Goal: Find specific page/section: Find specific page/section

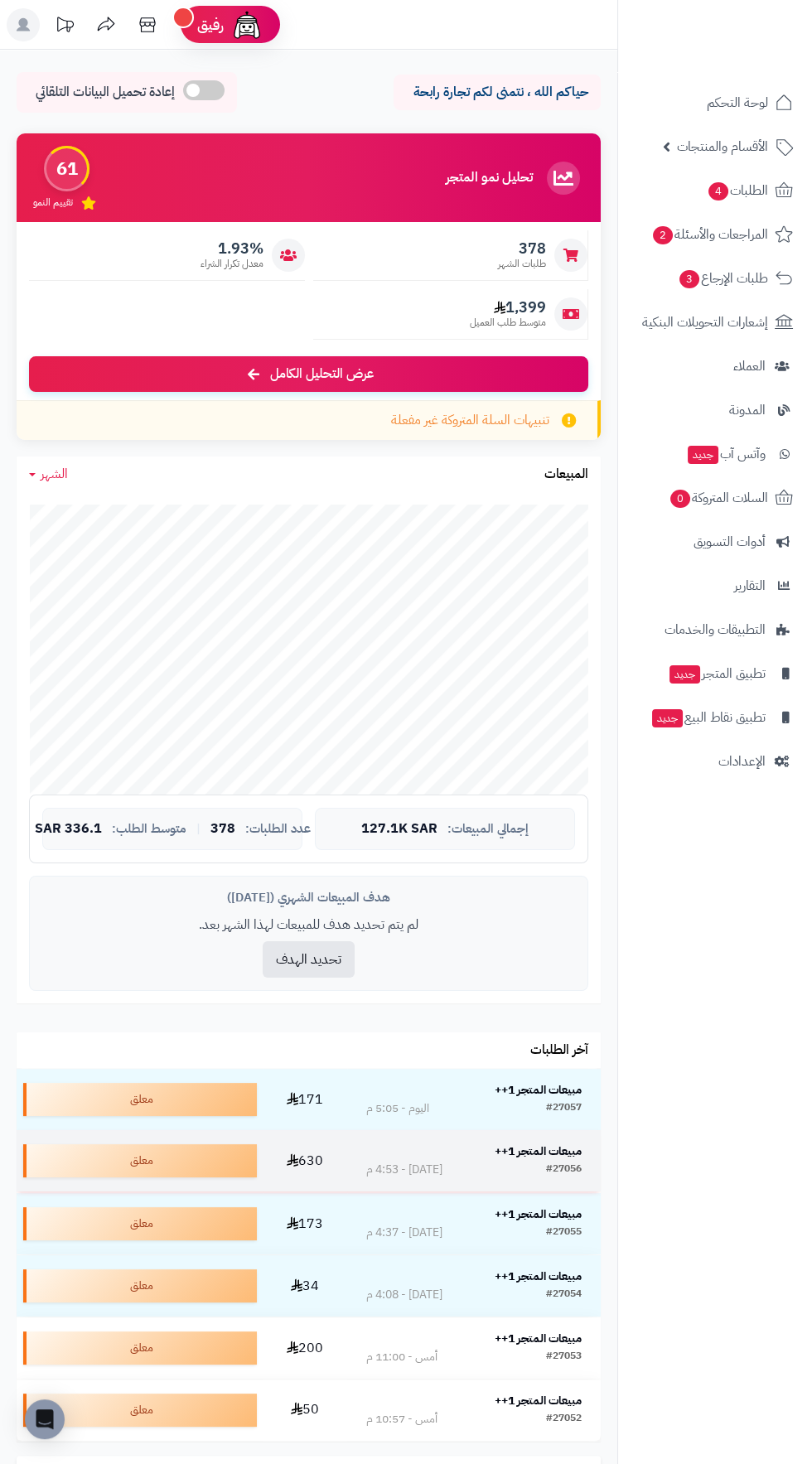
click at [563, 1154] on strong "مبيعات المتجر 1++" at bounding box center [538, 1151] width 87 height 18
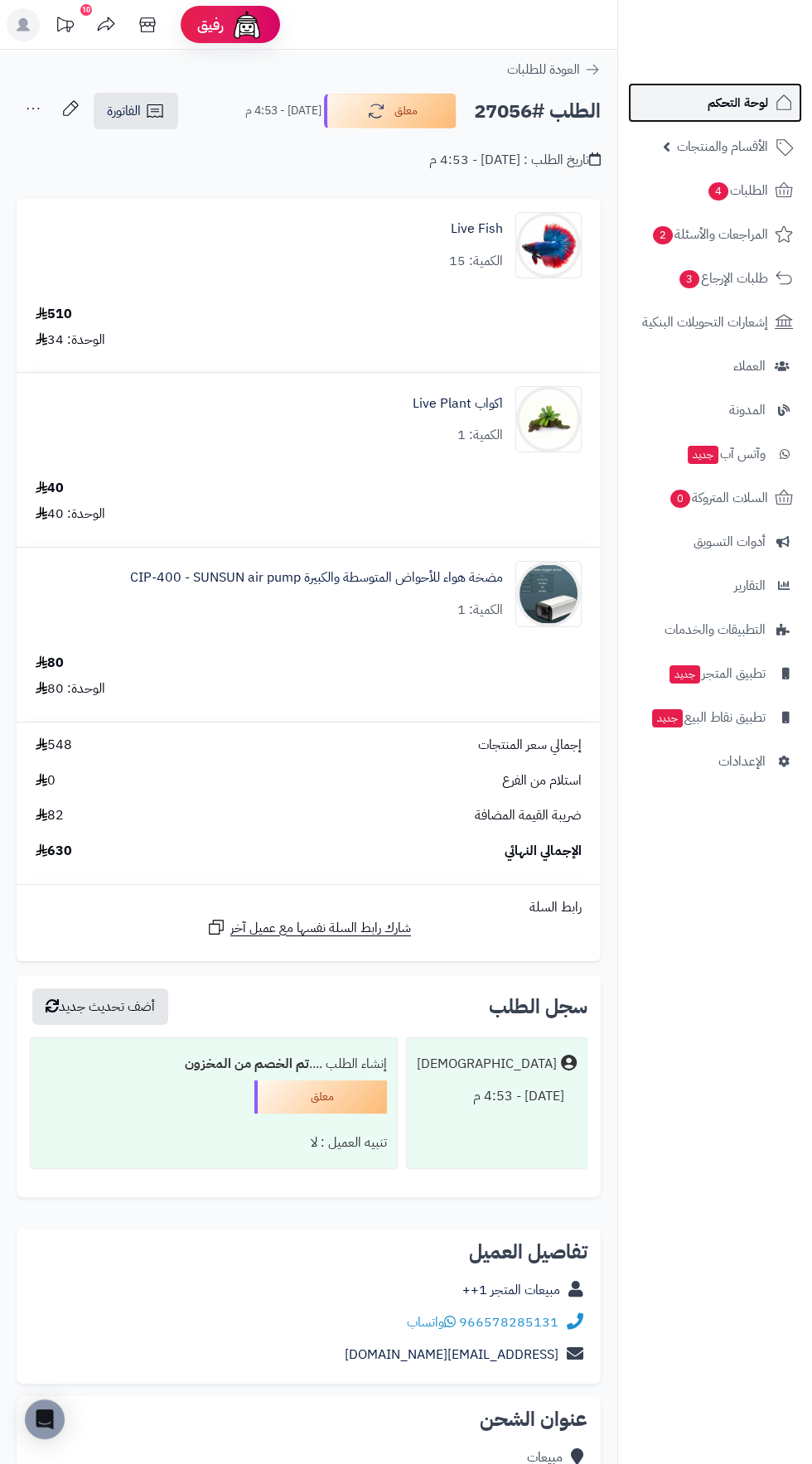
click at [709, 102] on span "لوحة التحكم" at bounding box center [738, 103] width 61 height 23
